Goal: Task Accomplishment & Management: Use online tool/utility

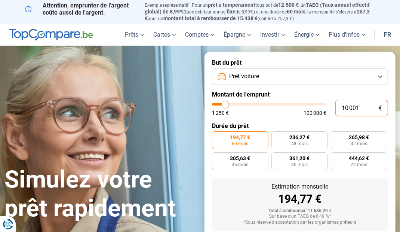
click at [366, 110] on input "10 001" at bounding box center [361, 108] width 53 height 16
type input "1 000"
type input "1250"
type input "100"
type input "1250"
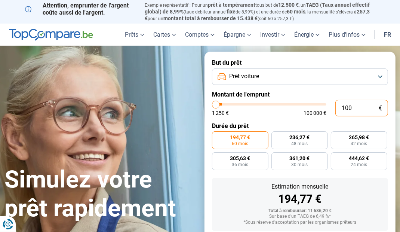
type input "10"
type input "1250"
type input "1"
type input "1250"
type input "0"
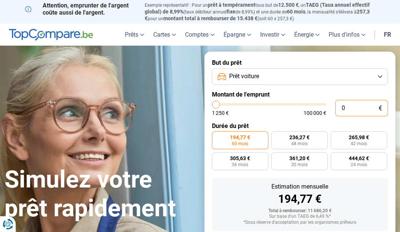
type input "1250"
type input "9"
type input "1250"
type input "90"
type input "1250"
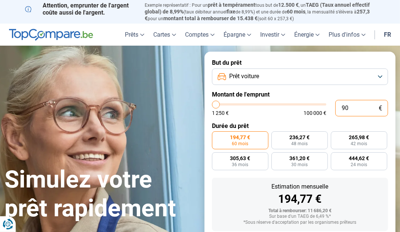
type input "900"
type input "1250"
type input "9 000"
type input "9000"
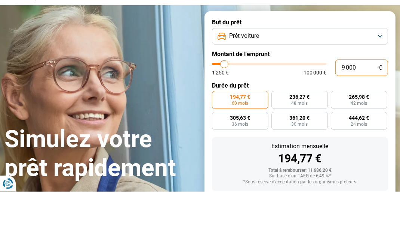
type input "9 000"
click at [268, 79] on button "Prêt voiture" at bounding box center [300, 76] width 176 height 16
radio input "true"
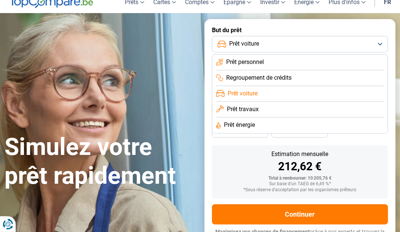
scroll to position [43, 0]
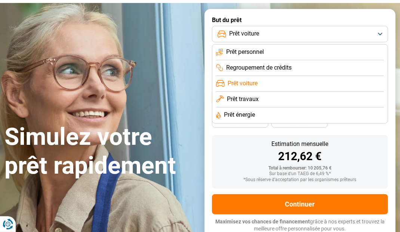
click at [277, 83] on li "Prêt voiture" at bounding box center [300, 84] width 168 height 16
